Goal: Task Accomplishment & Management: Complete application form

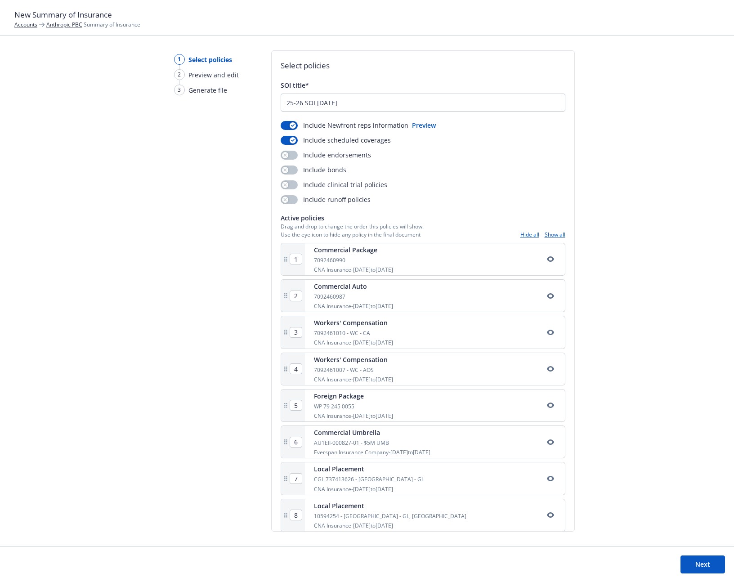
click at [707, 561] on button "Next" at bounding box center [702, 564] width 45 height 18
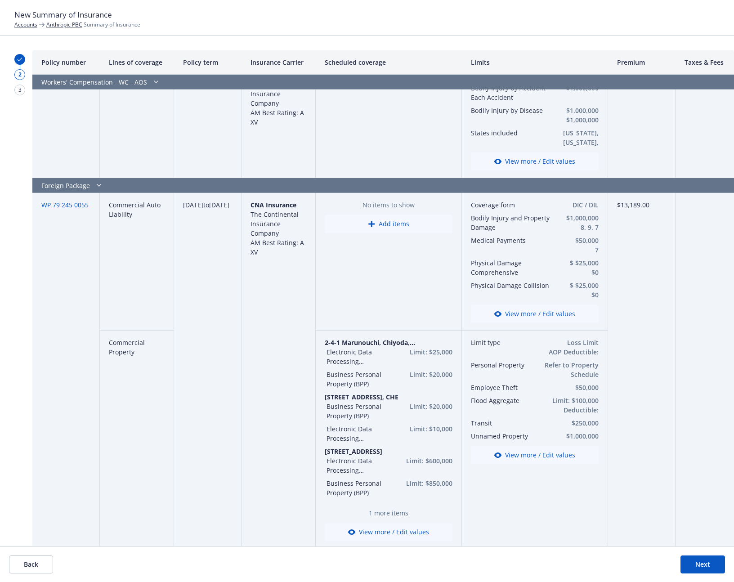
scroll to position [944, 0]
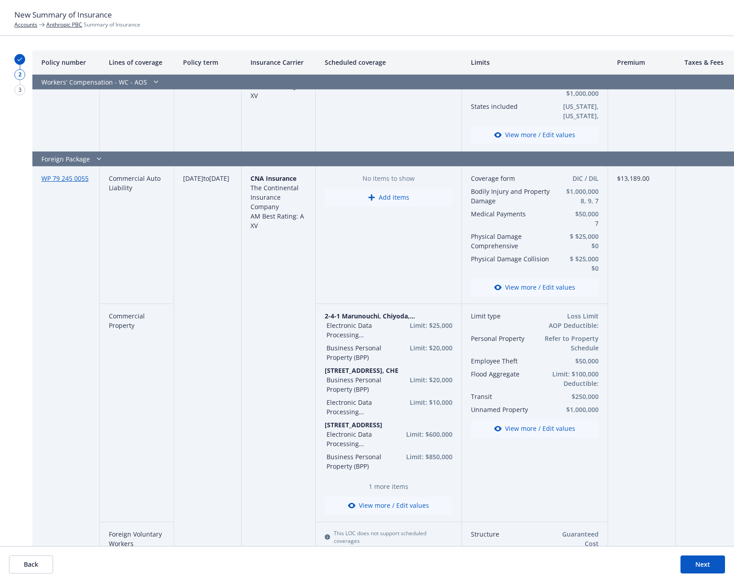
click at [65, 181] on link "WP 79 245 0055" at bounding box center [64, 178] width 47 height 9
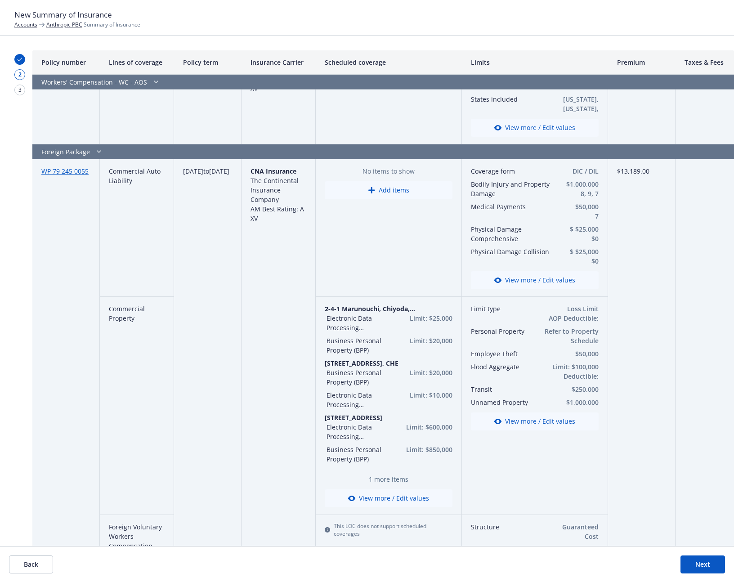
scroll to position [953, 0]
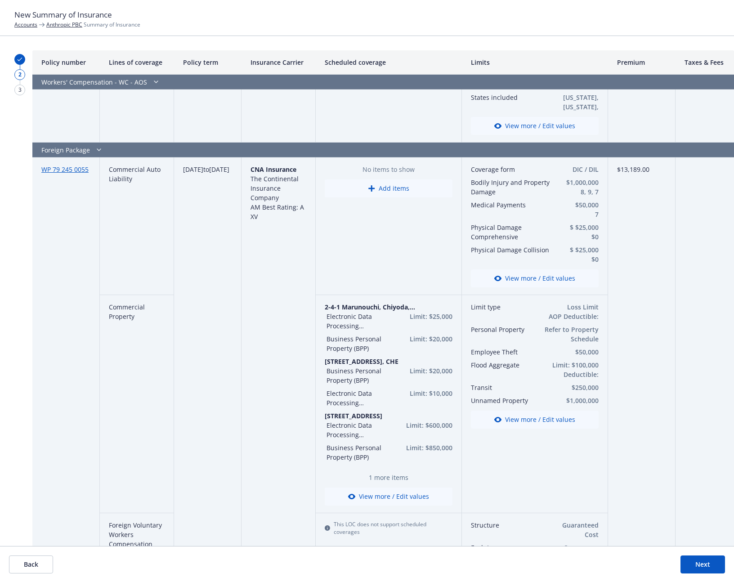
click at [396, 502] on button "View more / Edit values" at bounding box center [389, 496] width 128 height 18
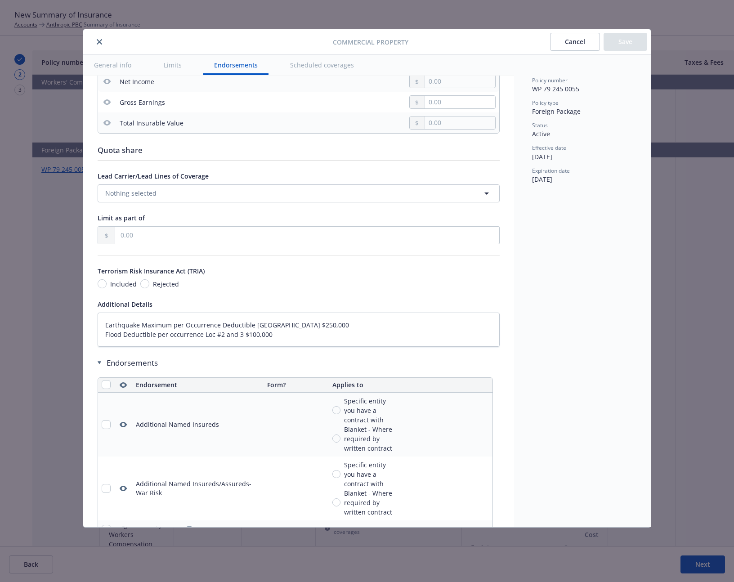
type textarea "x"
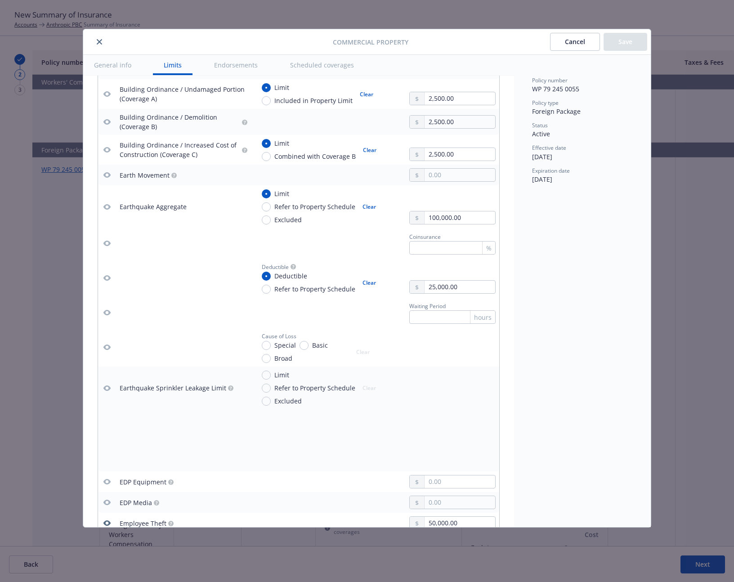
scroll to position [870, 0]
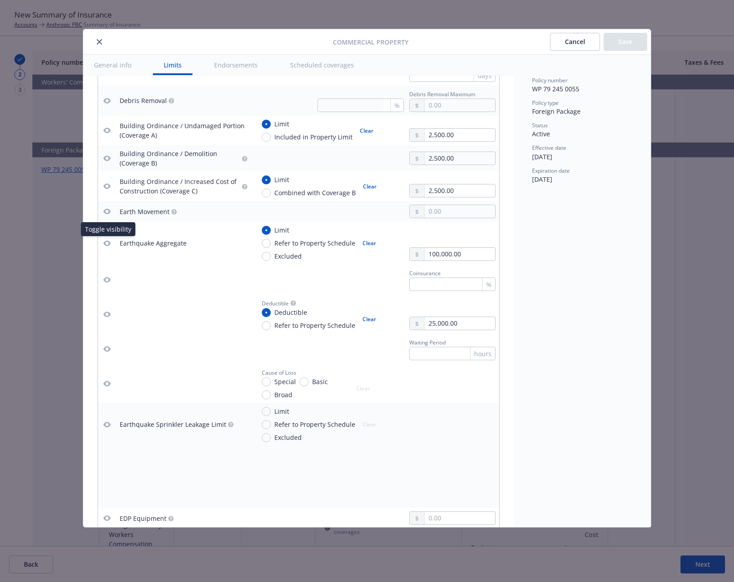
click at [107, 244] on icon "button" at bounding box center [106, 242] width 7 height 5
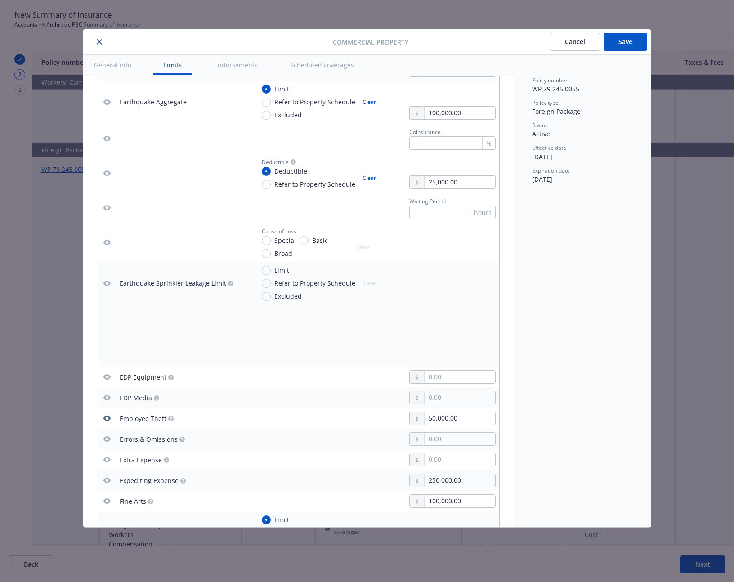
scroll to position [928, 0]
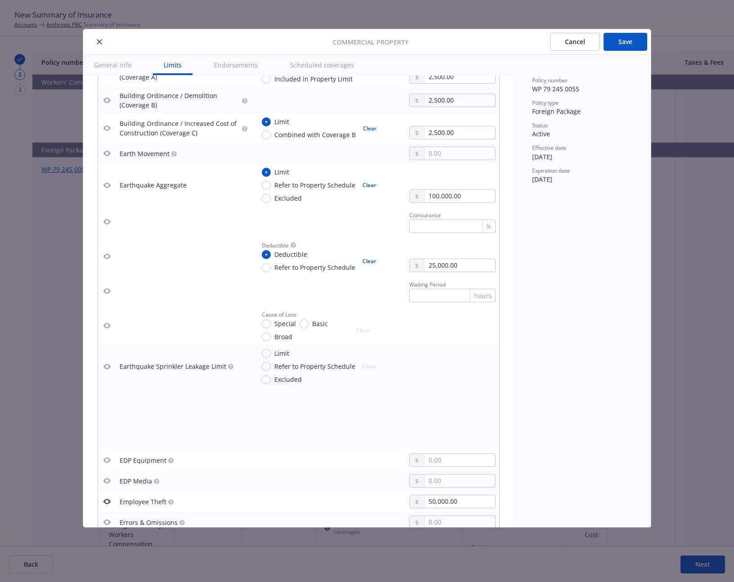
click at [577, 37] on button "Cancel" at bounding box center [575, 42] width 50 height 18
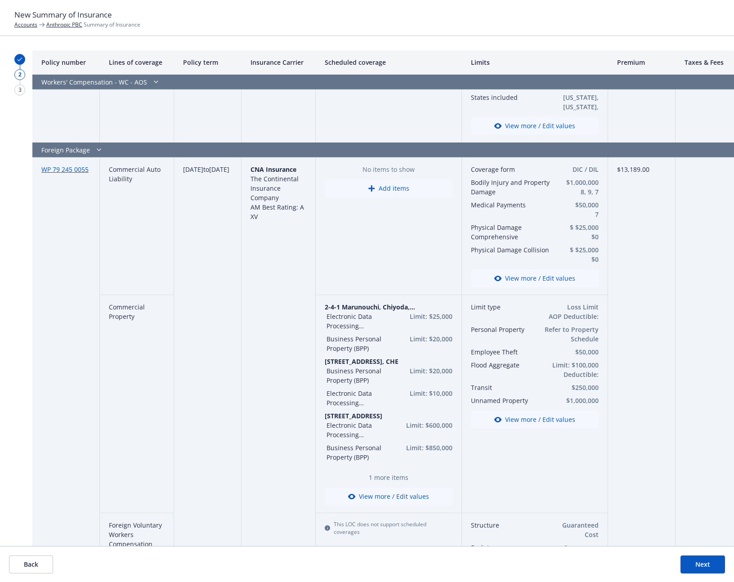
click at [137, 377] on div "Commercial Property" at bounding box center [137, 404] width 74 height 218
